Goal: Information Seeking & Learning: Learn about a topic

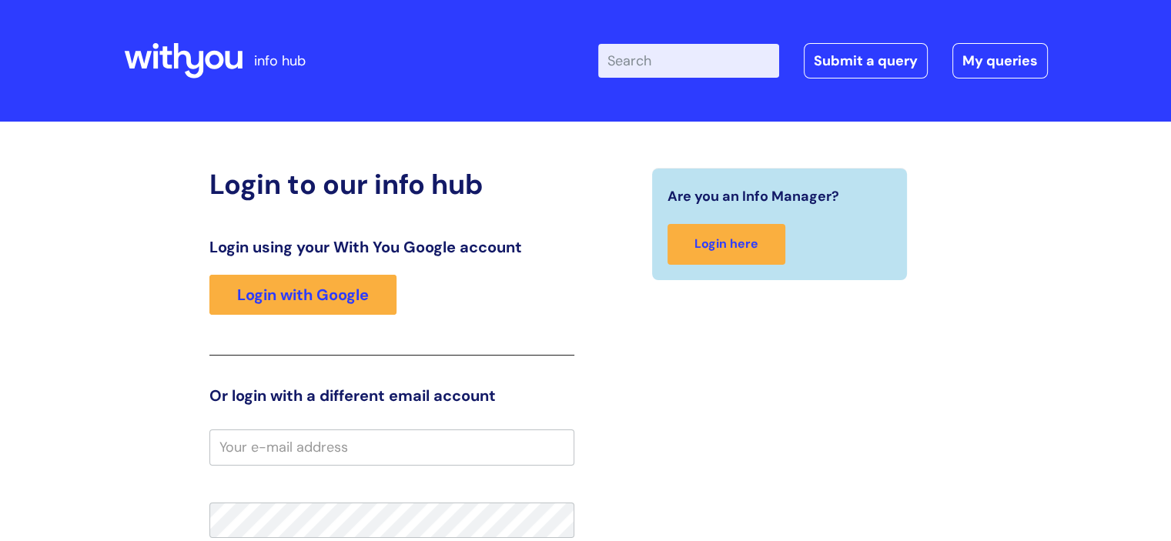
click at [269, 255] on h3 "Login using your With You Google account" at bounding box center [391, 247] width 365 height 18
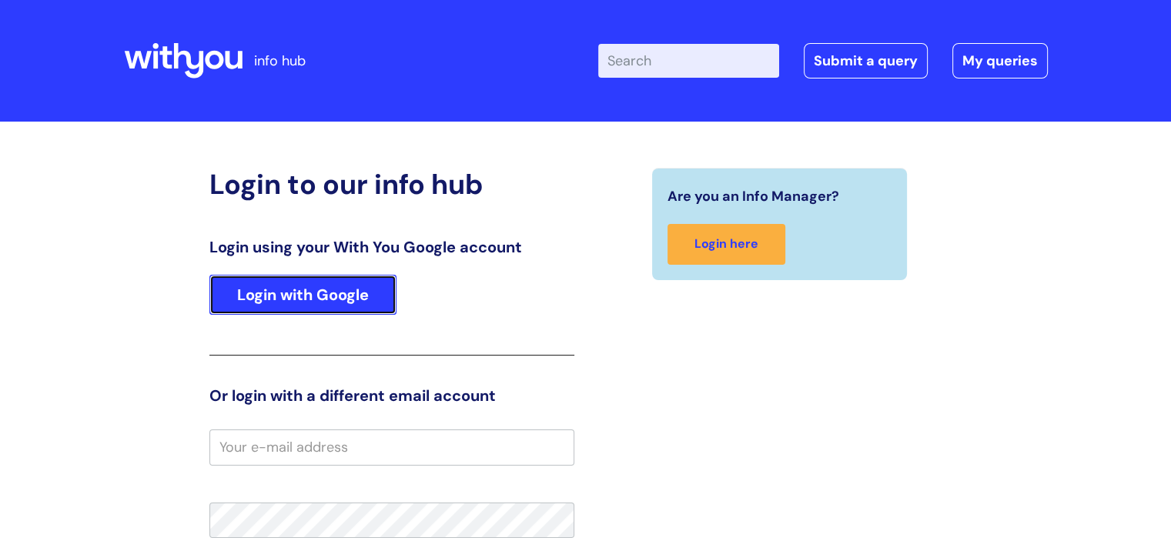
click at [279, 288] on link "Login with Google" at bounding box center [302, 295] width 187 height 40
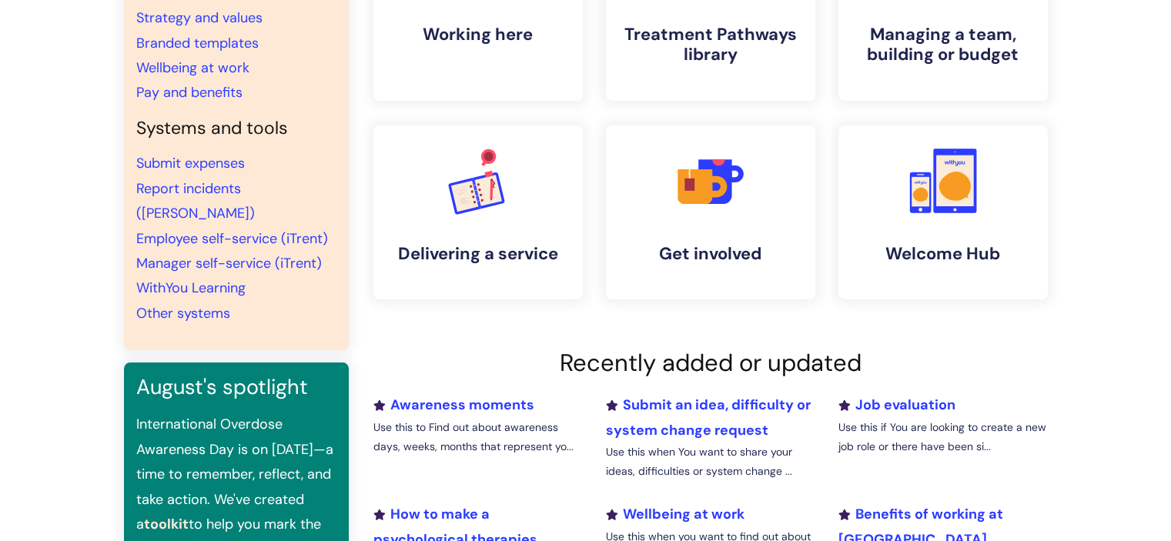
scroll to position [385, 0]
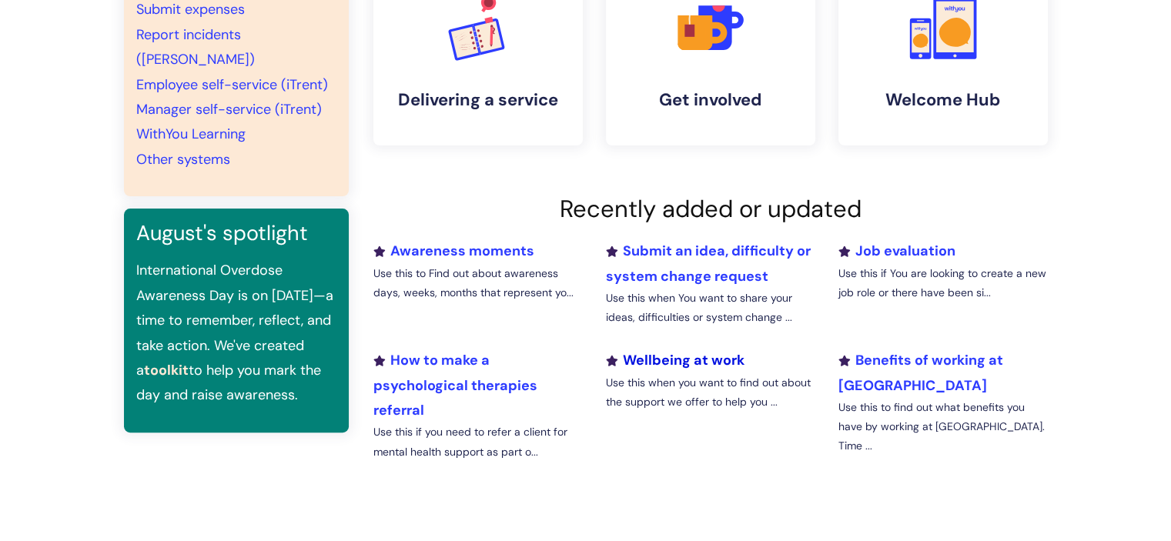
click at [641, 363] on link "Wellbeing at work" at bounding box center [674, 360] width 139 height 18
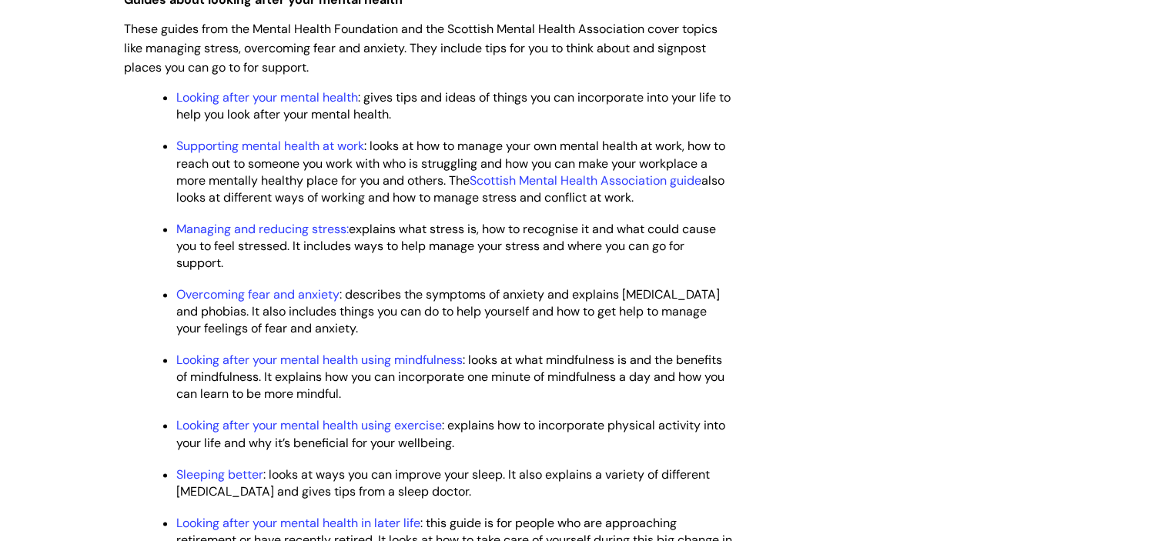
scroll to position [2002, 0]
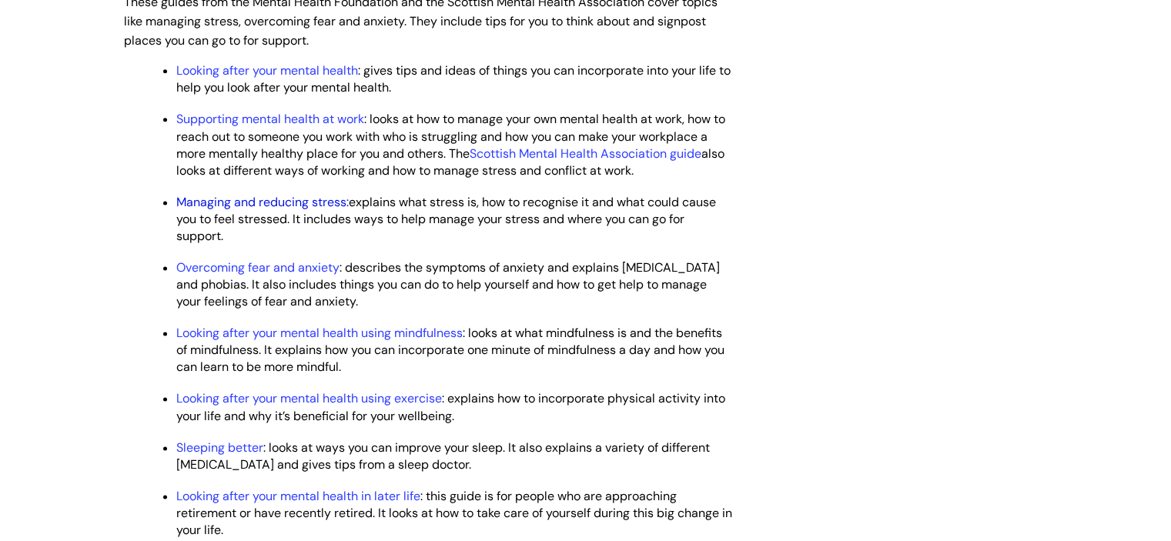
click at [293, 210] on link "Managing and reducing stress:" at bounding box center [262, 202] width 172 height 16
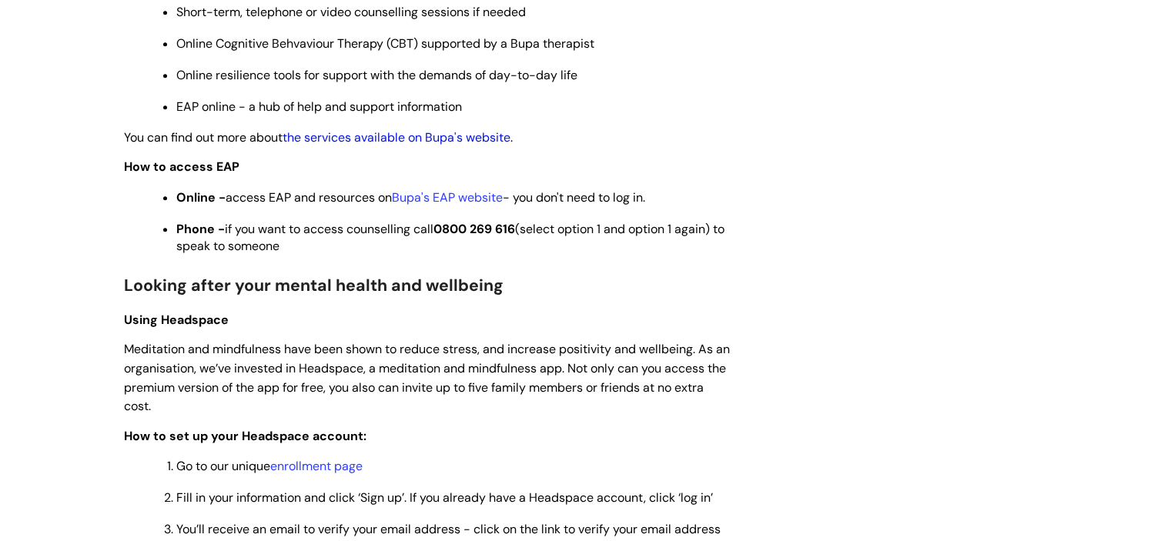
scroll to position [924, 0]
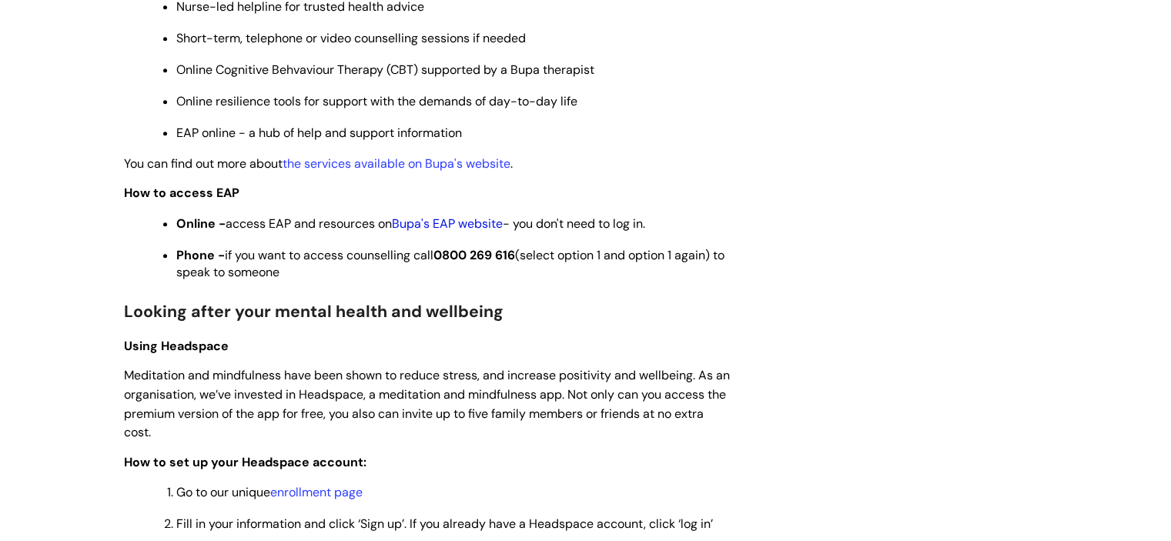
click at [440, 226] on link "Bupa's EAP website" at bounding box center [447, 224] width 111 height 16
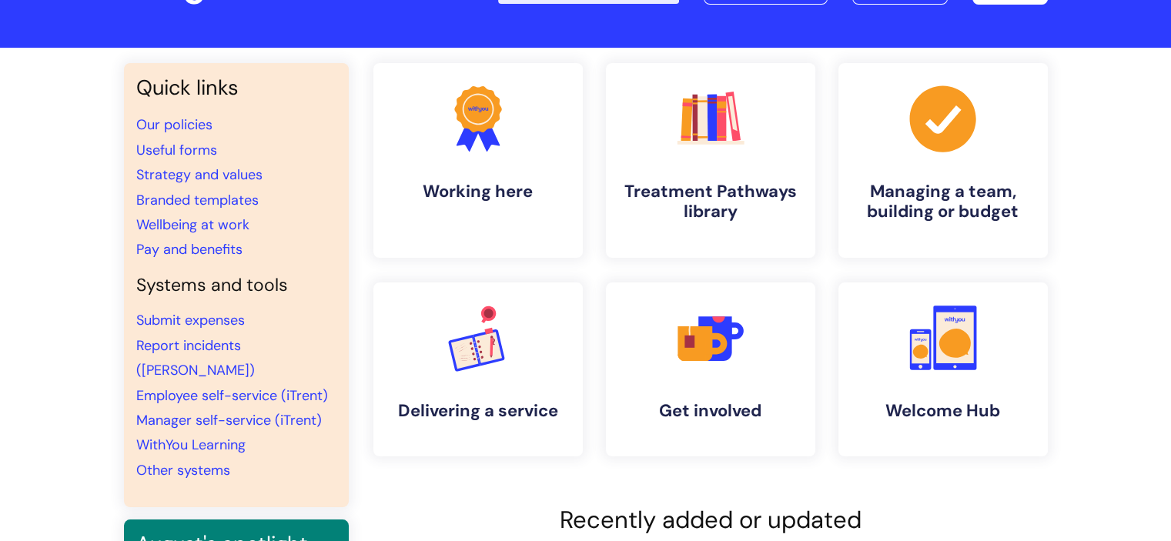
scroll to position [154, 0]
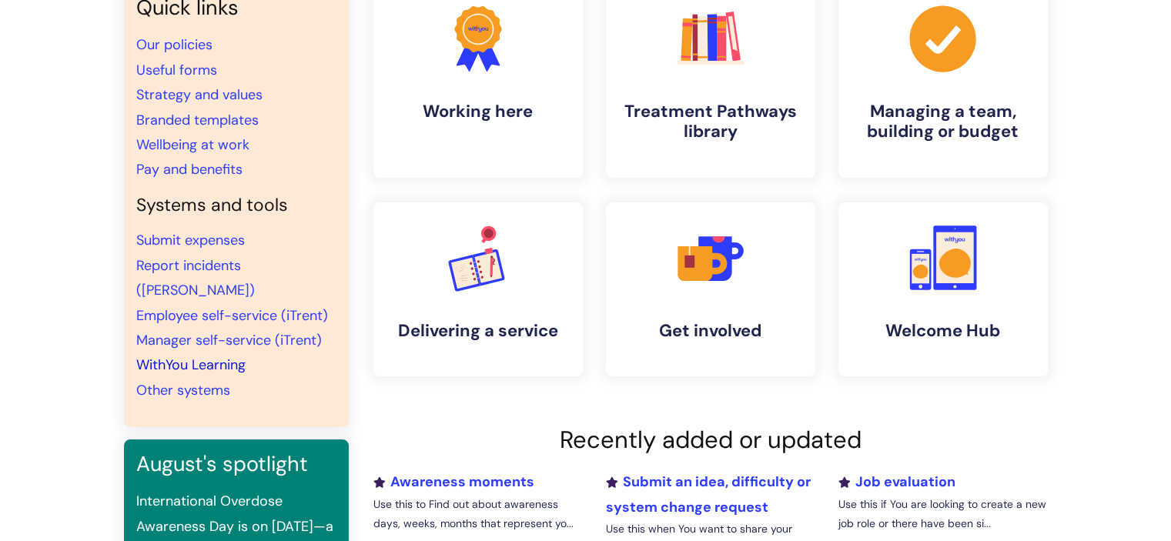
click at [189, 356] on link "WithYou Learning" at bounding box center [190, 365] width 109 height 18
